Goal: Find specific page/section: Find specific page/section

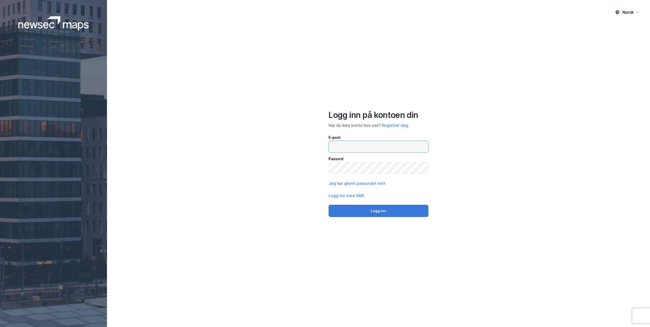
type input "[EMAIL_ADDRESS][DOMAIN_NAME]"
click at [374, 211] on button "Logg inn" at bounding box center [378, 211] width 100 height 12
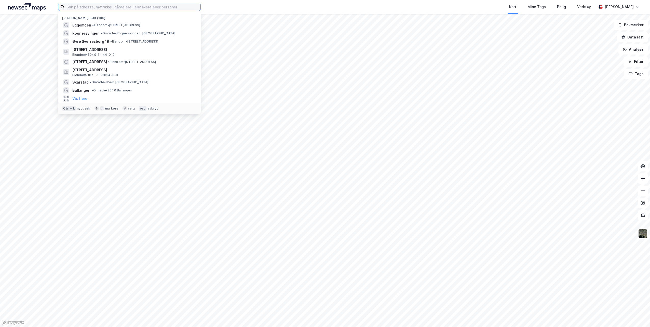
click at [123, 7] on input at bounding box center [132, 7] width 136 height 8
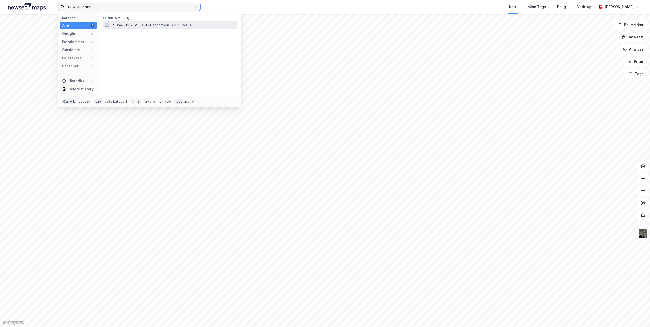
type input "326/59 indre"
click at [138, 25] on span "5054-326-59-0-0" at bounding box center [130, 25] width 34 height 6
